Goal: Transaction & Acquisition: Obtain resource

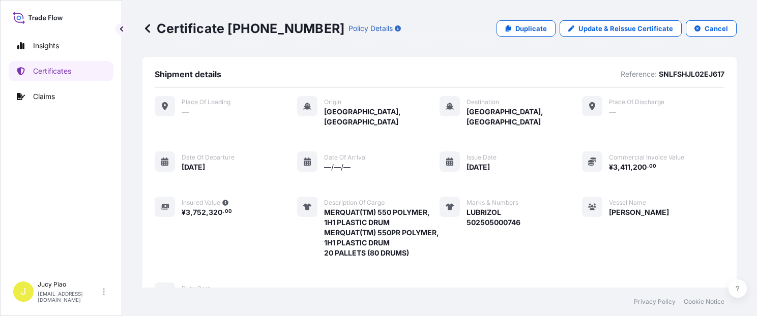
scroll to position [346, 0]
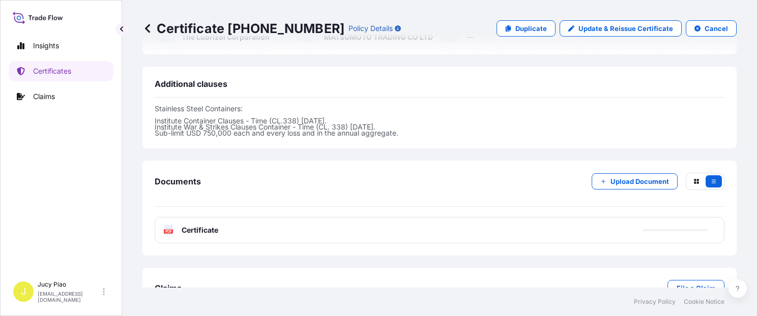
click at [65, 69] on p "Certificates" at bounding box center [52, 71] width 38 height 10
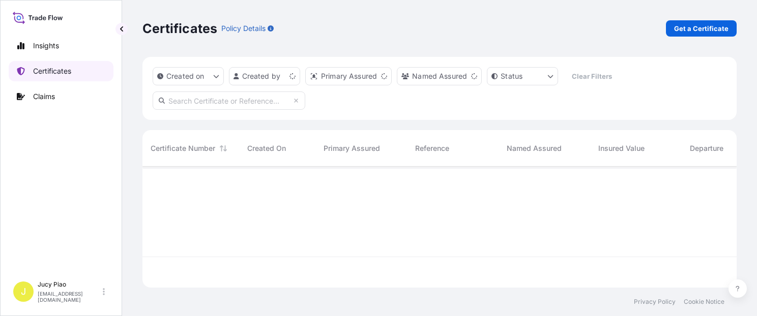
scroll to position [119, 586]
click at [694, 36] on link "Get a Certificate" at bounding box center [701, 28] width 71 height 16
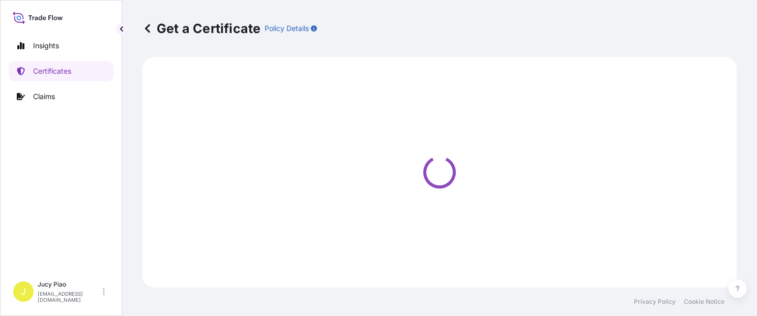
click at [700, 30] on div "Get a Certificate Policy Details" at bounding box center [439, 28] width 594 height 16
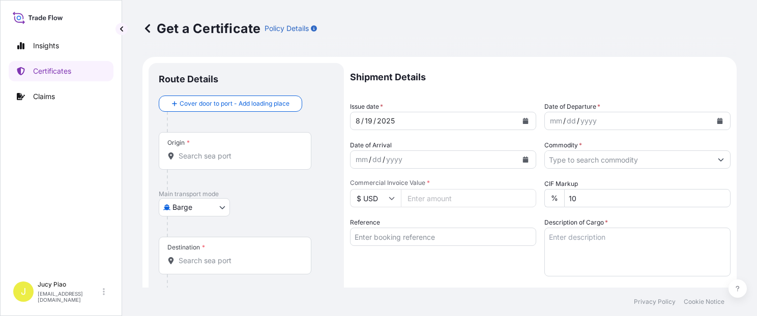
click at [208, 201] on body "Insights Certificates Claims J Jucy Piao [EMAIL_ADDRESS][DOMAIN_NAME] Get a Cer…" at bounding box center [378, 158] width 757 height 316
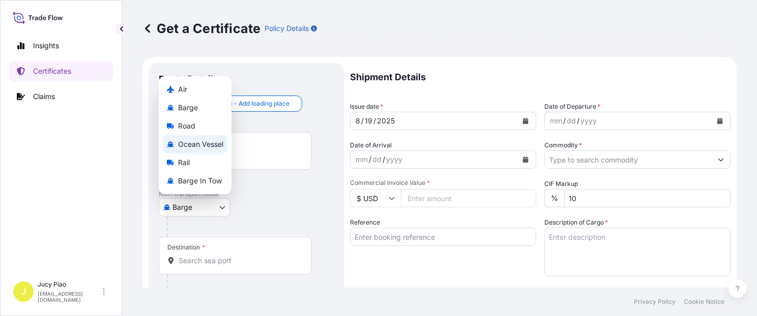
click at [207, 147] on span "Ocean Vessel" at bounding box center [200, 144] width 45 height 10
select select "Ocean Vessel"
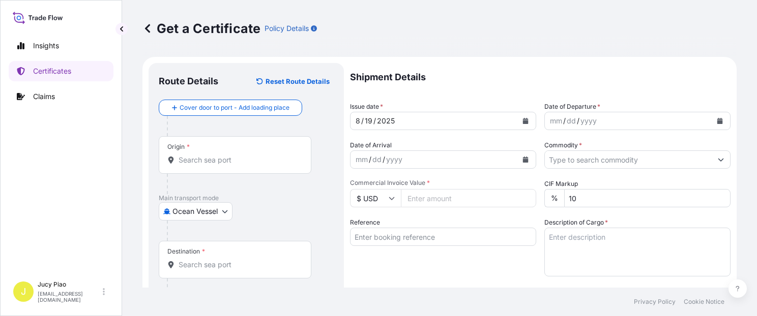
click at [289, 212] on div "Ocean Vessel Air Barge Road Ocean Vessel Rail Barge in [GEOGRAPHIC_DATA]" at bounding box center [246, 211] width 175 height 18
click at [407, 227] on div "Reference" at bounding box center [443, 247] width 186 height 59
click at [413, 239] on input "Reference" at bounding box center [443, 237] width 186 height 18
paste input "CSHSE0431360"
type input "CSHSE0431360"
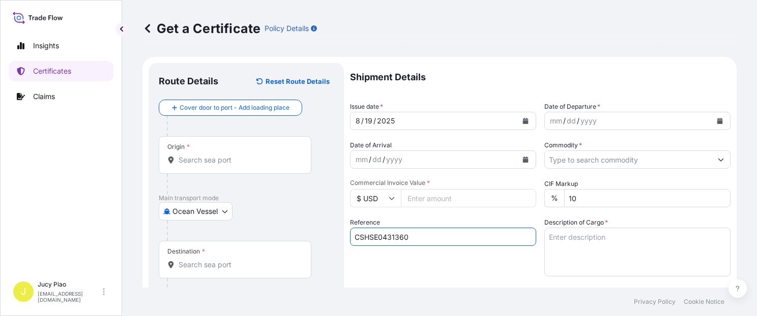
click at [376, 266] on div "Reference CSHSE0431360" at bounding box center [443, 247] width 186 height 59
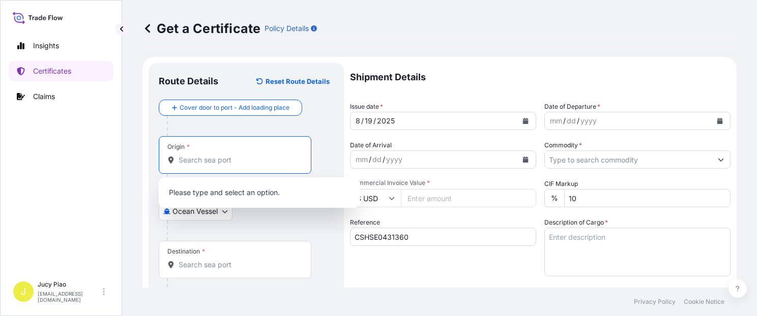
click at [235, 156] on input "Origin *" at bounding box center [239, 160] width 120 height 10
paste input "[GEOGRAPHIC_DATA]"
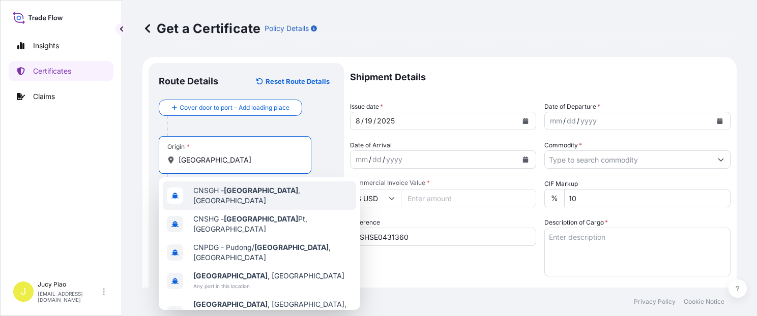
click at [241, 198] on span "CNSGH - [GEOGRAPHIC_DATA] , [GEOGRAPHIC_DATA]" at bounding box center [272, 196] width 159 height 20
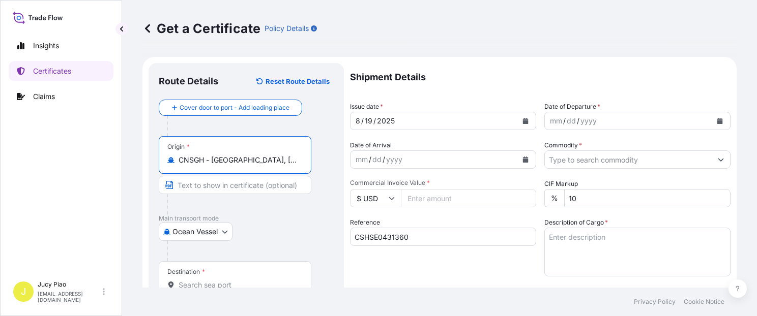
drag, startPoint x: 215, startPoint y: 158, endPoint x: 297, endPoint y: 162, distance: 82.0
click at [297, 162] on input "CNSGH - [GEOGRAPHIC_DATA], [GEOGRAPHIC_DATA]" at bounding box center [239, 160] width 120 height 10
type input "CNSGH - [GEOGRAPHIC_DATA], [GEOGRAPHIC_DATA]"
click at [247, 182] on input "Text to appear on certificate" at bounding box center [235, 185] width 153 height 18
paste input "[GEOGRAPHIC_DATA], [GEOGRAPHIC_DATA]"
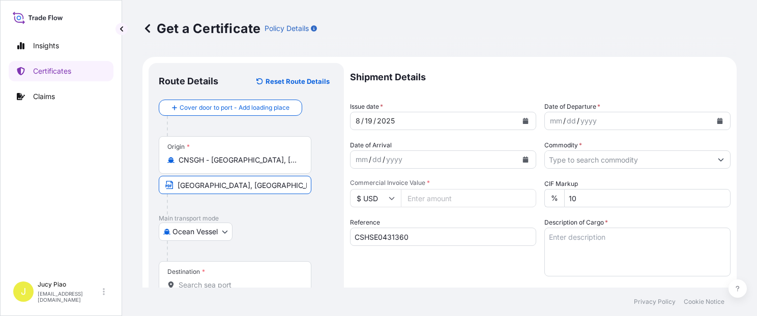
type input "[GEOGRAPHIC_DATA], [GEOGRAPHIC_DATA]"
click at [273, 224] on div "Ocean Vessel Air Barge Road Ocean Vessel Rail Barge in [GEOGRAPHIC_DATA]" at bounding box center [246, 232] width 175 height 18
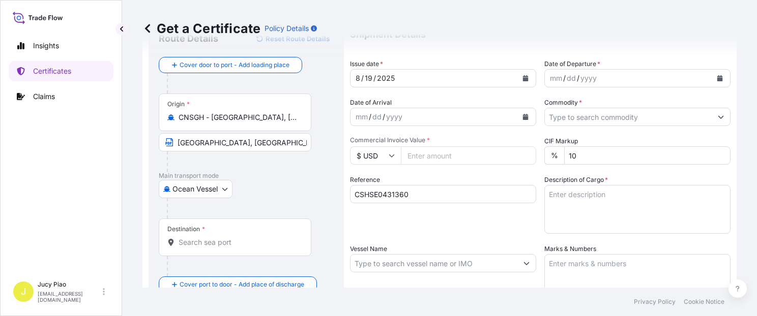
click at [228, 246] on input "Destination *" at bounding box center [239, 243] width 120 height 10
paste input "KEELUNG"
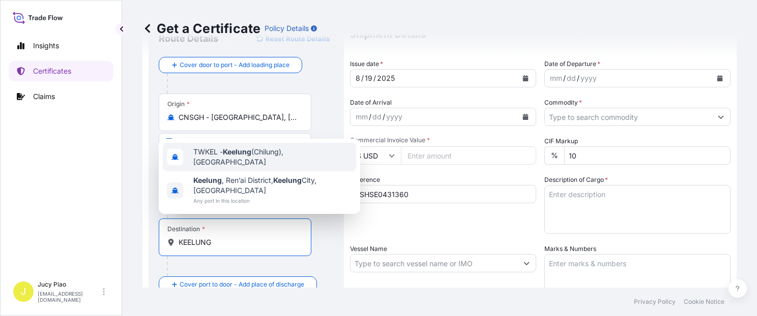
click at [269, 162] on div "TWKEL - Keelung (Chilung), [GEOGRAPHIC_DATA]" at bounding box center [259, 157] width 193 height 28
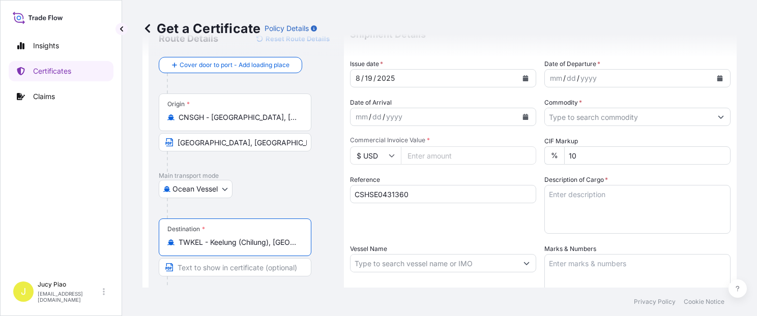
drag, startPoint x: 212, startPoint y: 242, endPoint x: 319, endPoint y: 246, distance: 107.4
click at [321, 245] on div "Destination * TWKEL - Keelung ([GEOGRAPHIC_DATA]), [GEOGRAPHIC_DATA]" at bounding box center [246, 258] width 175 height 78
type input "TWKEL - Keelung (Chilung), [GEOGRAPHIC_DATA]"
click at [229, 268] on input "Text to appear on certificate" at bounding box center [235, 267] width 153 height 18
paste input "Keelung (Chilung), [GEOGRAPHIC_DATA]"
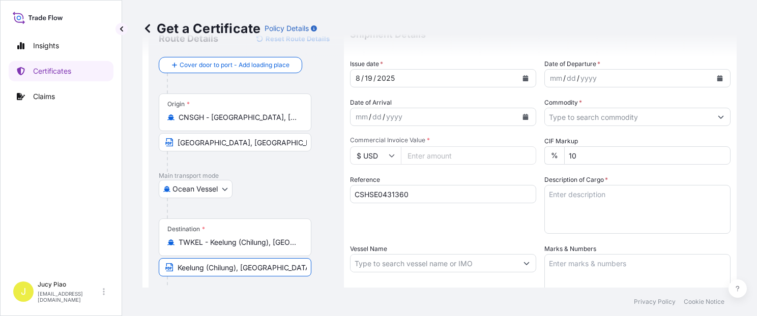
drag, startPoint x: 206, startPoint y: 267, endPoint x: 239, endPoint y: 269, distance: 32.6
click at [239, 269] on input "Keelung (Chilung), [GEOGRAPHIC_DATA]" at bounding box center [235, 267] width 153 height 18
type input "Keelung, [GEOGRAPHIC_DATA]"
click at [408, 234] on div "Shipment Details Issue date * [DATE] Date of Departure * mm / dd / yyyy Date of…" at bounding box center [540, 262] width 381 height 485
click at [373, 79] on div "/" at bounding box center [374, 78] width 3 height 12
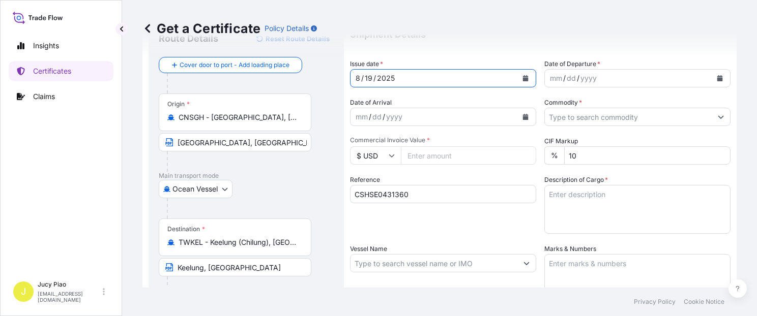
click at [367, 78] on div "19" at bounding box center [369, 78] width 10 height 12
click at [555, 81] on div "mm" at bounding box center [556, 78] width 14 height 12
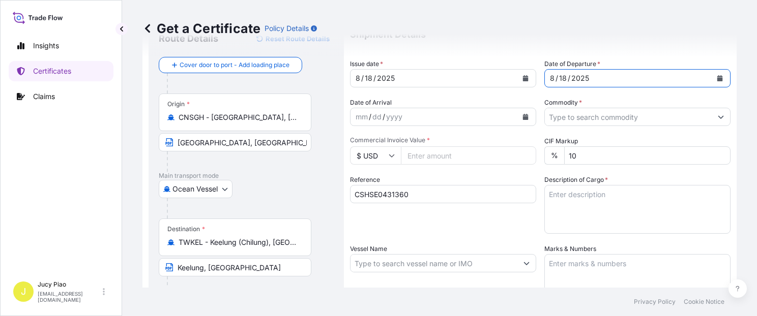
click at [569, 111] on input "Commodity *" at bounding box center [628, 117] width 167 height 18
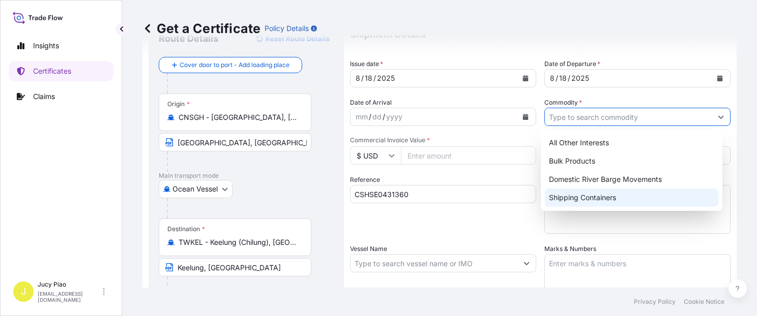
click at [575, 197] on div "Shipping Containers" at bounding box center [631, 198] width 173 height 18
type input "Shipping Containers"
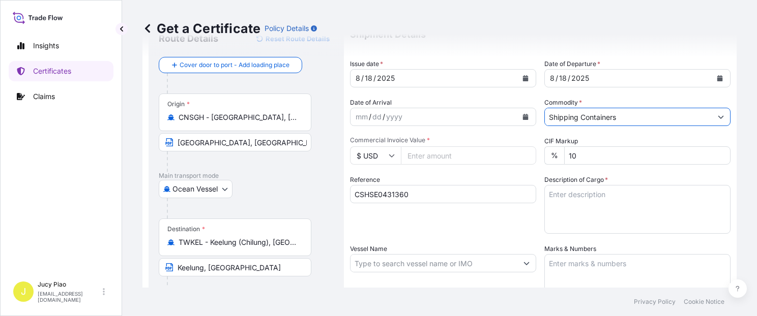
click at [592, 218] on textarea "Description of Cargo *" at bounding box center [637, 209] width 186 height 49
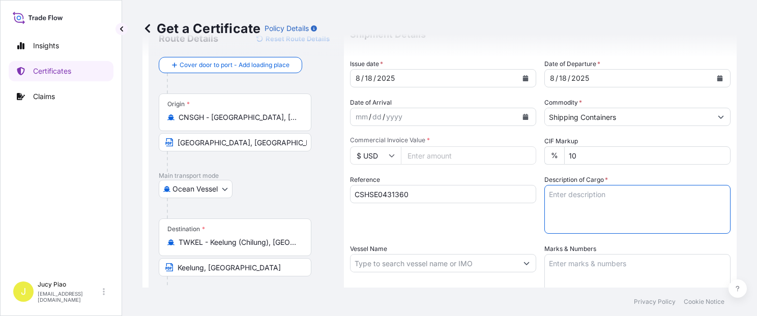
paste textarea "THERMOPLASTIC POLYURETHANE"
paste textarea "1 PALLET (40 BAGS)"
type textarea "THERMOPLASTIC POLYURETHANE 1 PALLET (40 BAGS)"
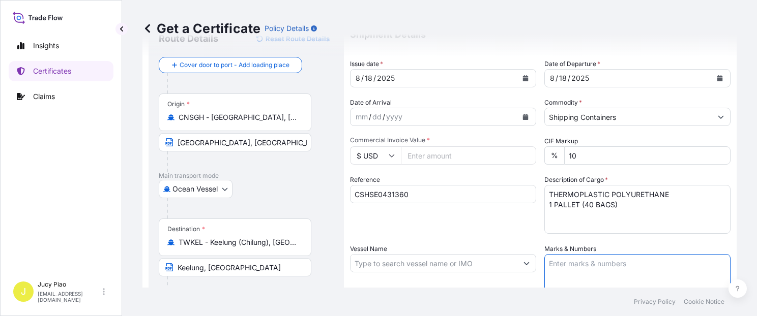
click at [587, 272] on textarea "Marks & Numbers" at bounding box center [637, 279] width 186 height 51
paste textarea "PHILLAND"
paste textarea "Q273-XBCP-085"
type textarea "PHILLAND Q273-XBCP-085"
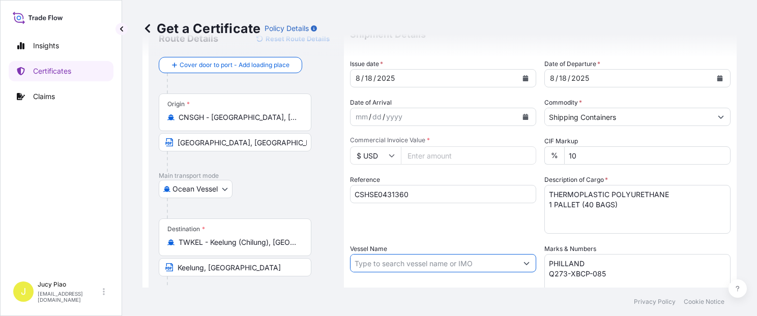
click at [391, 263] on input "Vessel Name" at bounding box center [434, 263] width 167 height 18
paste input "GLORY TIANJIN"
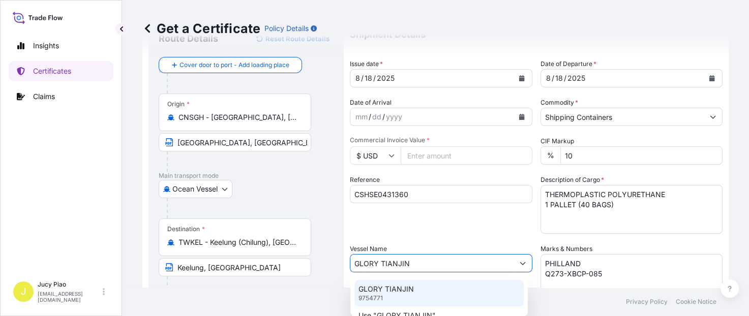
click at [401, 289] on p "GLORY TIANJIN" at bounding box center [386, 289] width 55 height 10
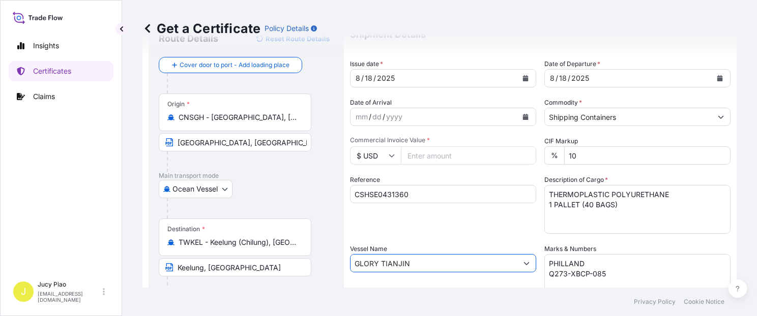
type input "GLORY TIANJIN"
click at [445, 229] on div "Reference CSHSE0431360" at bounding box center [443, 204] width 186 height 59
click at [433, 160] on input "Commercial Invoice Value *" at bounding box center [468, 156] width 135 height 18
type input "4600"
click at [444, 169] on div "Shipment Details Issue date * [DATE] Date of Departure * [DATE] Date of Arrival…" at bounding box center [540, 262] width 381 height 485
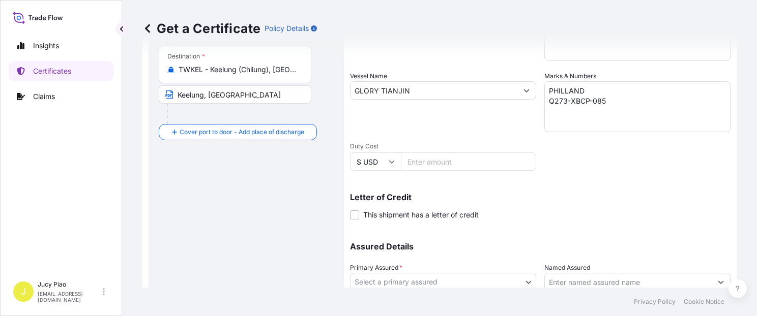
scroll to position [287, 0]
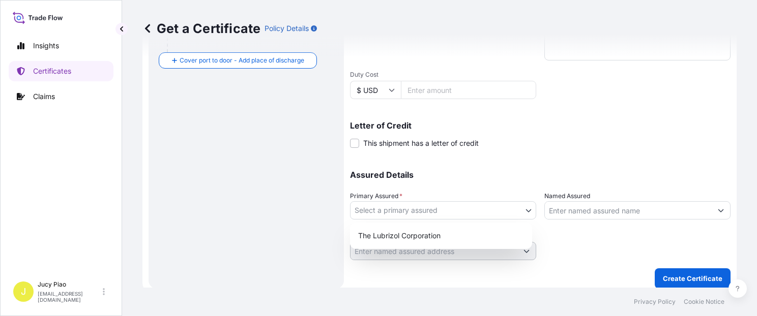
click at [461, 211] on body "Insights Certificates Claims J Jucy Piao [EMAIL_ADDRESS][DOMAIN_NAME] Get a Cer…" at bounding box center [378, 158] width 757 height 316
click at [415, 237] on div "The Lubrizol Corporation" at bounding box center [441, 236] width 174 height 18
select select "31566"
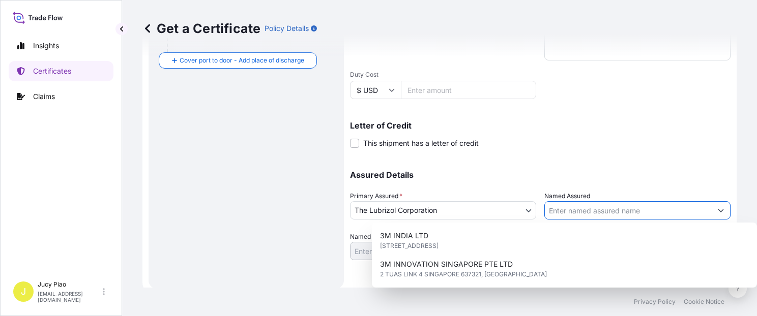
click at [558, 202] on input "Named Assured" at bounding box center [628, 210] width 167 height 18
click at [561, 210] on input "Named Assured" at bounding box center [628, 210] width 167 height 18
paste input "PHILLAND INTERNATIONAL"
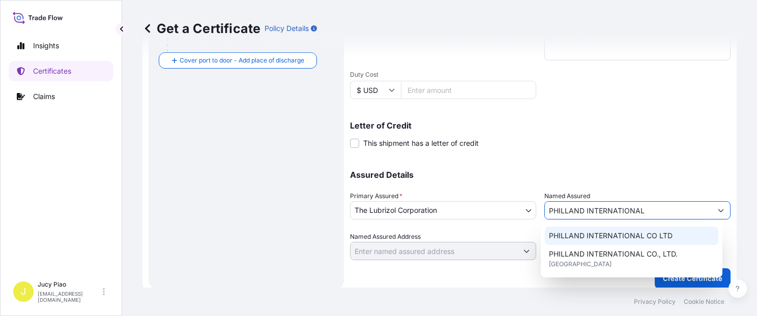
click at [586, 243] on div "PHILLAND INTERNATIONAL CO LTD" at bounding box center [631, 236] width 173 height 18
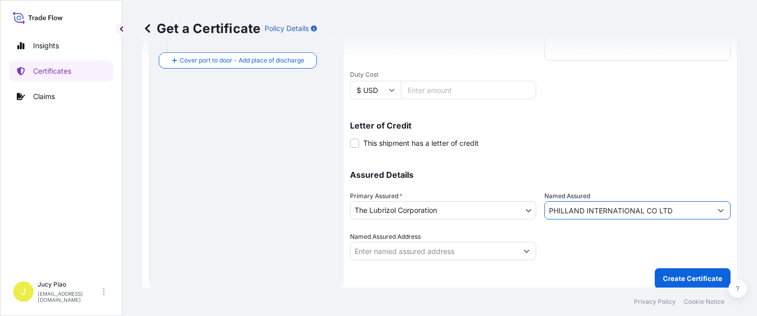
type input "PHILLAND INTERNATIONAL CO LTD"
click at [592, 259] on div at bounding box center [637, 246] width 186 height 28
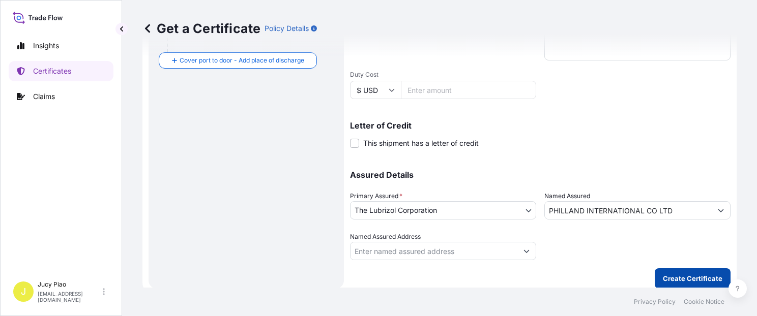
click at [687, 284] on button "Create Certificate" at bounding box center [693, 279] width 76 height 20
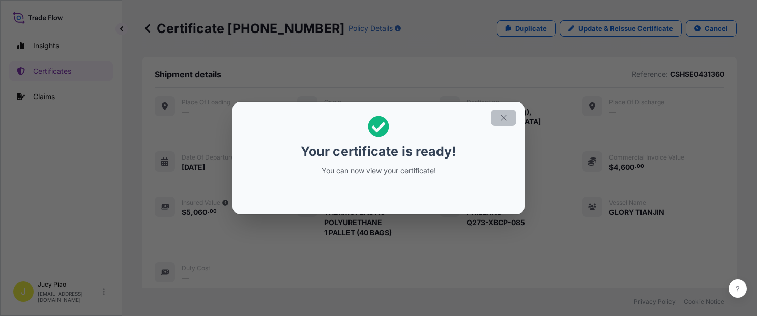
click at [505, 119] on icon "button" at bounding box center [504, 118] width 6 height 6
click at [562, 233] on div "Your certificate is ready! You can now view your certificate!" at bounding box center [378, 158] width 757 height 316
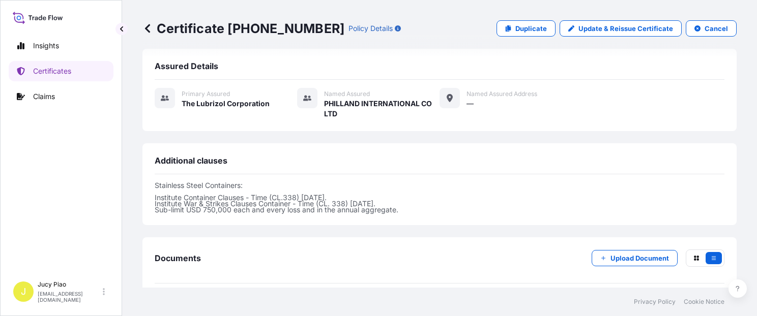
scroll to position [346, 0]
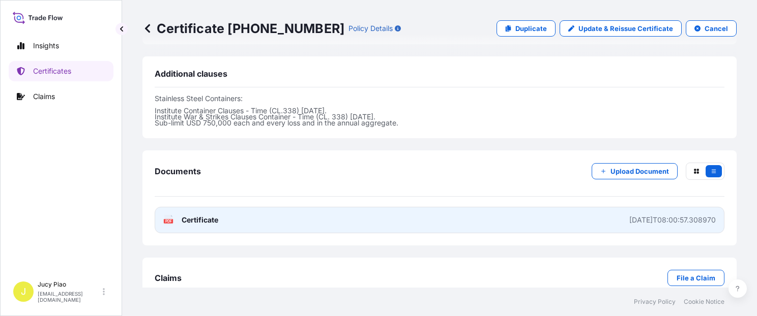
click at [524, 213] on link "PDF Certificate [DATE]T08:00:57.308970" at bounding box center [440, 220] width 570 height 26
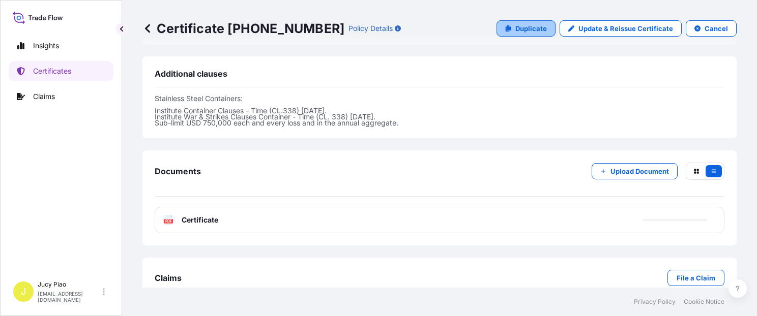
click at [529, 32] on p "Duplicate" at bounding box center [531, 28] width 32 height 10
select select "Ocean Vessel"
select select "31566"
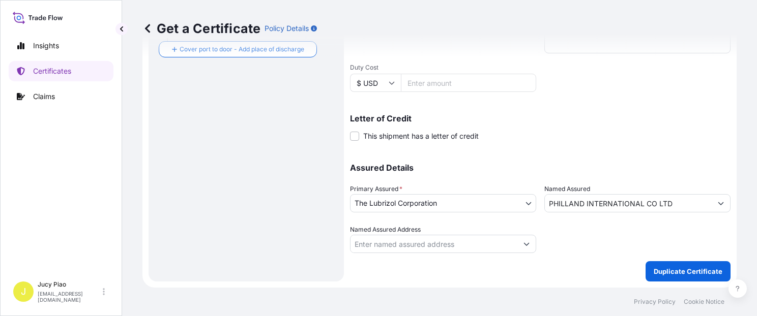
scroll to position [287, 0]
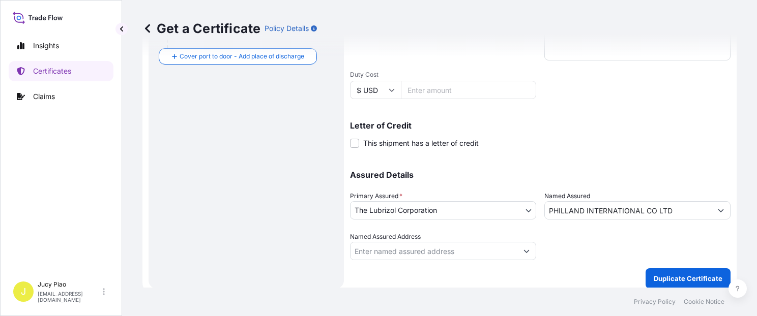
click at [565, 171] on p "Assured Details" at bounding box center [540, 175] width 381 height 8
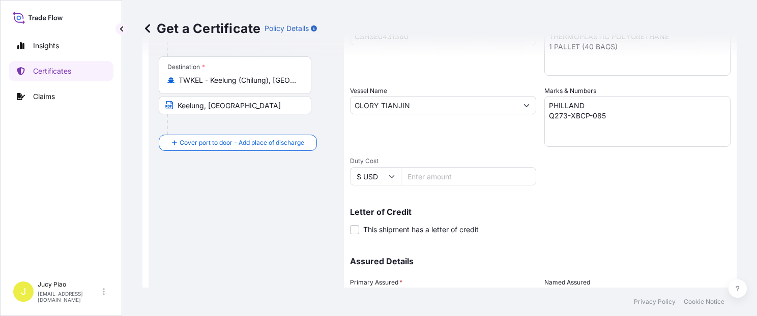
scroll to position [114, 0]
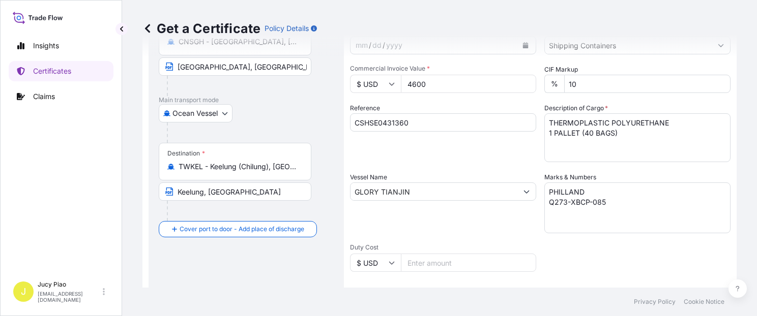
click at [424, 124] on input "CSHSE0431360" at bounding box center [443, 122] width 186 height 18
drag, startPoint x: 411, startPoint y: 124, endPoint x: 301, endPoint y: 116, distance: 109.7
click at [301, 116] on form "Route Details Cover door to port - Add loading place Place of loading Road / [G…" at bounding box center [439, 206] width 594 height 526
paste input "574"
type input "CSHSE0431574"
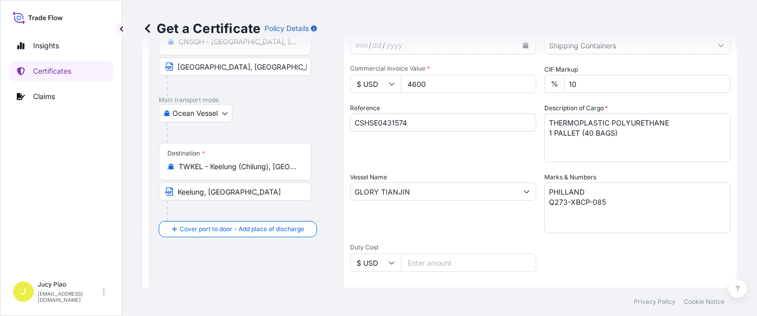
click at [421, 162] on div "Shipment Details Issue date * [DATE] Date of Departure * [DATE] Date of Arrival…" at bounding box center [540, 191] width 381 height 485
click at [598, 220] on textarea "PHILLAND Q273-XBCP-085" at bounding box center [637, 208] width 186 height 51
drag, startPoint x: 604, startPoint y: 206, endPoint x: 521, endPoint y: 203, distance: 83.5
click at [521, 203] on div "Shipment Details Issue date * [DATE] Date of Departure * [DATE] Date of Arrival…" at bounding box center [540, 191] width 381 height 485
paste textarea "9-XBCP-088"
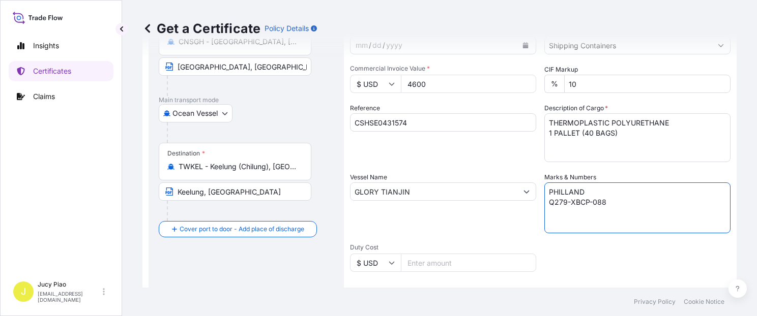
type textarea "PHILLAND Q279-XBCP-088"
click at [527, 223] on div "Vessel Name [PERSON_NAME]" at bounding box center [443, 202] width 186 height 61
click at [488, 158] on div "Reference CSHSE0431574" at bounding box center [443, 132] width 186 height 59
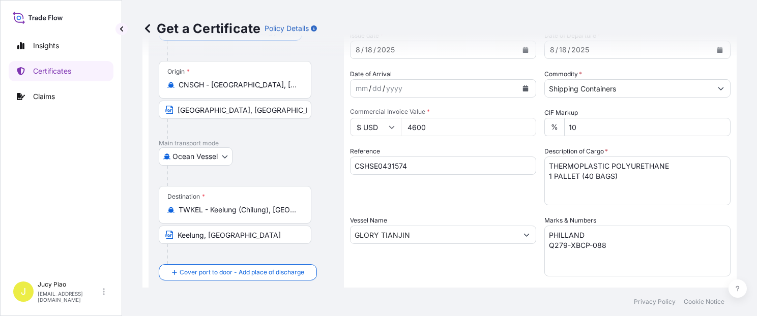
drag, startPoint x: 440, startPoint y: 128, endPoint x: 356, endPoint y: 114, distance: 84.6
click at [356, 114] on div "Commercial Invoice Value * $ USD 4600" at bounding box center [443, 122] width 186 height 28
type input "7500"
click at [462, 152] on div "Reference CSHSE0431574" at bounding box center [443, 176] width 186 height 59
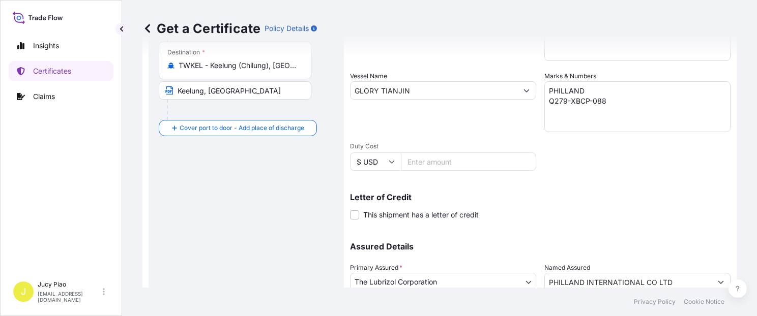
scroll to position [287, 0]
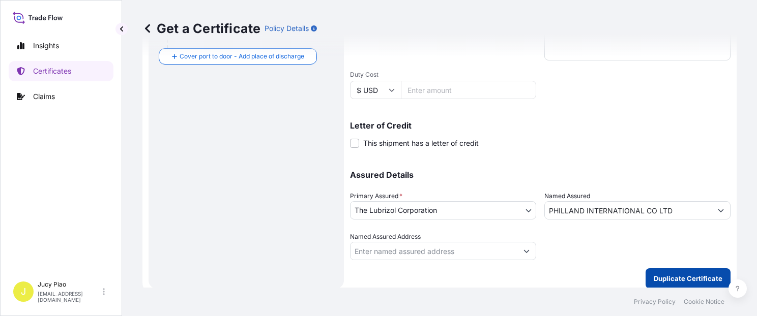
click at [692, 274] on p "Duplicate Certificate" at bounding box center [688, 279] width 69 height 10
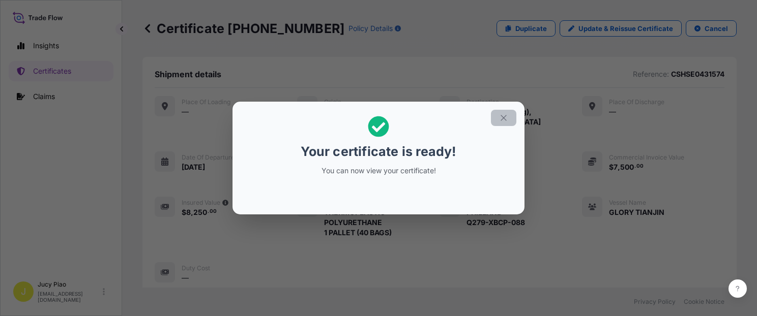
click at [499, 117] on icon "button" at bounding box center [503, 117] width 9 height 9
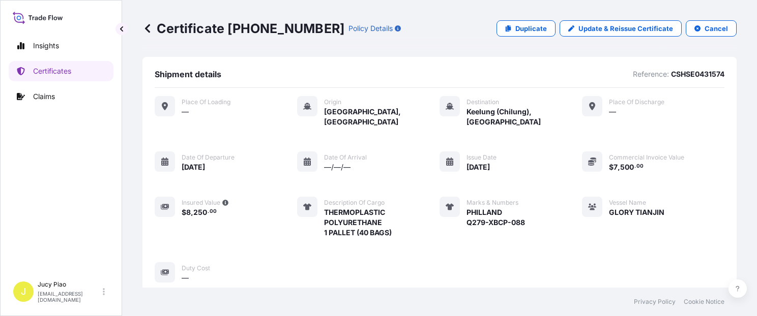
click at [582, 211] on div "Vessel Name [PERSON_NAME]" at bounding box center [623, 217] width 82 height 41
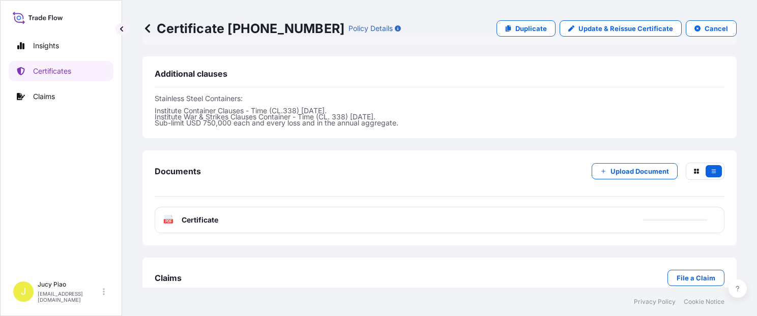
scroll to position [353, 0]
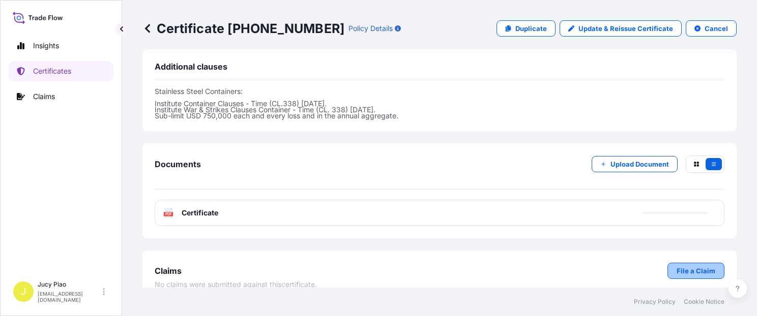
click at [678, 266] on p "File a Claim" at bounding box center [696, 271] width 39 height 10
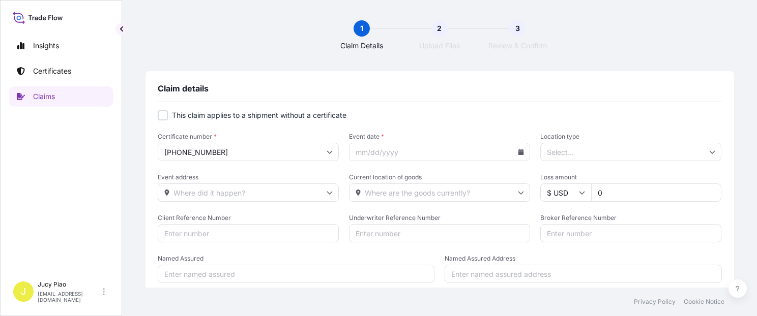
click at [177, 87] on span "Claim details" at bounding box center [183, 88] width 51 height 10
click at [85, 68] on link "Certificates" at bounding box center [61, 71] width 105 height 20
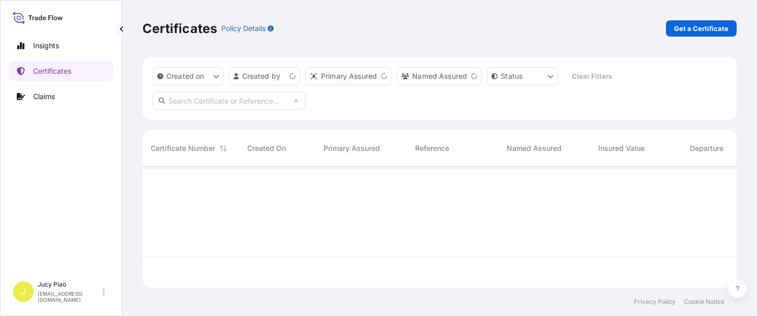
scroll to position [119, 586]
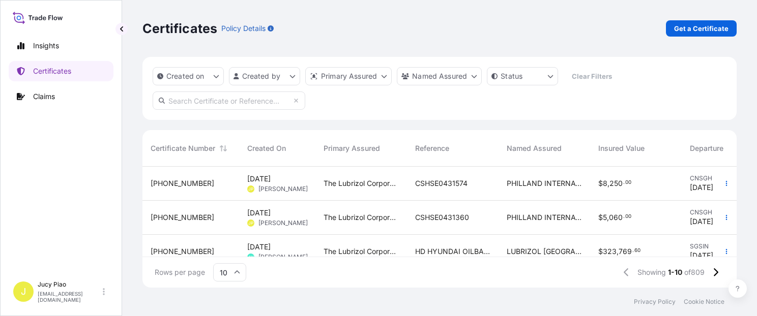
click at [257, 179] on span "[DATE]" at bounding box center [258, 179] width 23 height 10
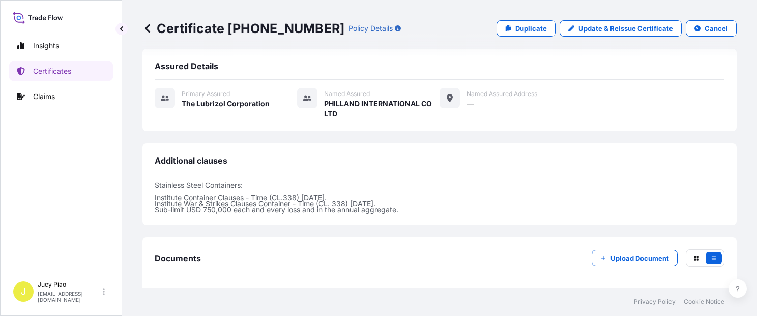
scroll to position [346, 0]
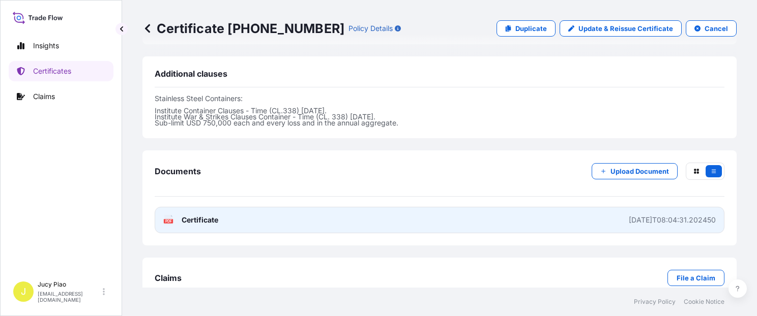
click at [593, 212] on link "PDF Certificate [DATE]T08:04:31.202450" at bounding box center [440, 220] width 570 height 26
